Goal: Use online tool/utility

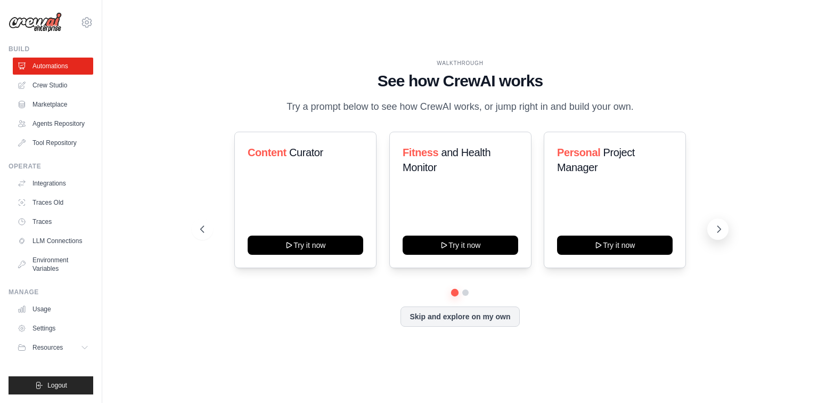
click at [722, 225] on icon at bounding box center [719, 229] width 11 height 11
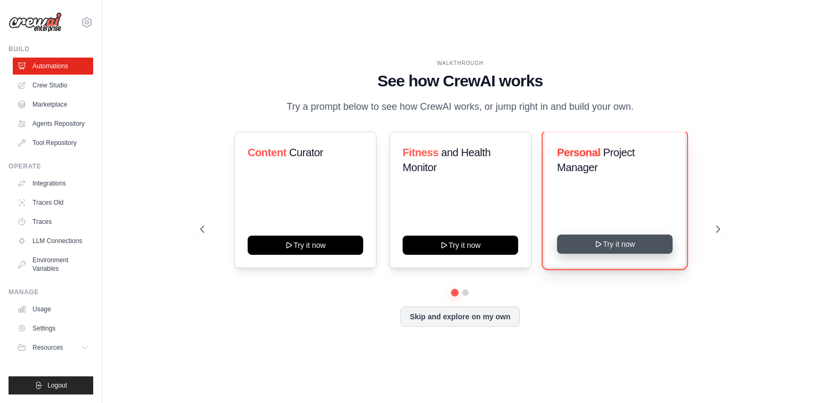
click at [626, 250] on button "Try it now" at bounding box center [615, 243] width 116 height 19
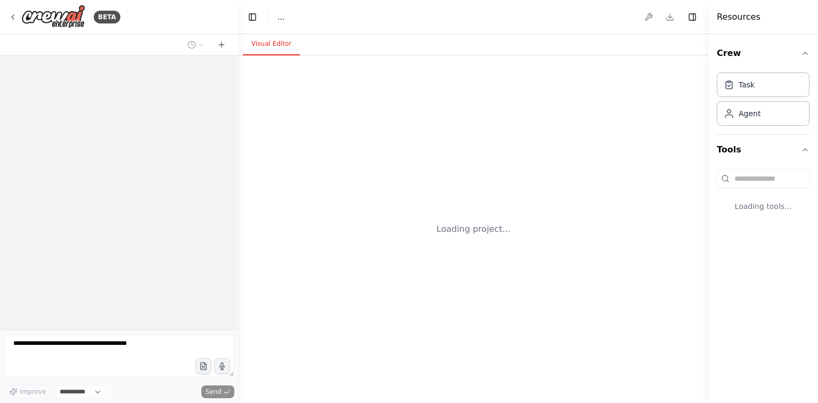
select select "****"
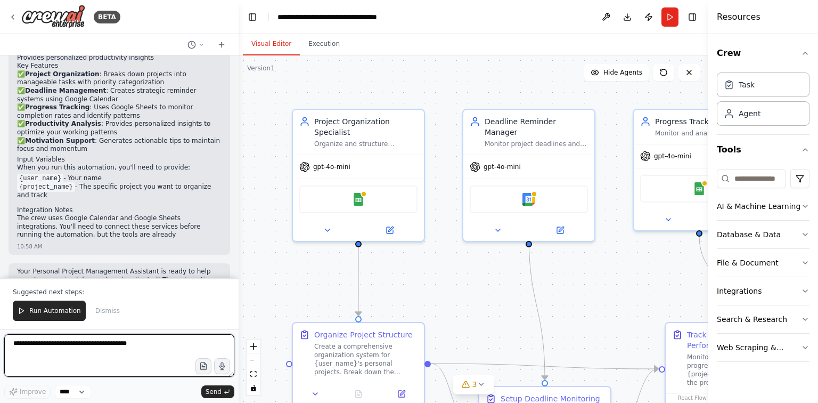
scroll to position [967, 0]
